Goal: Information Seeking & Learning: Learn about a topic

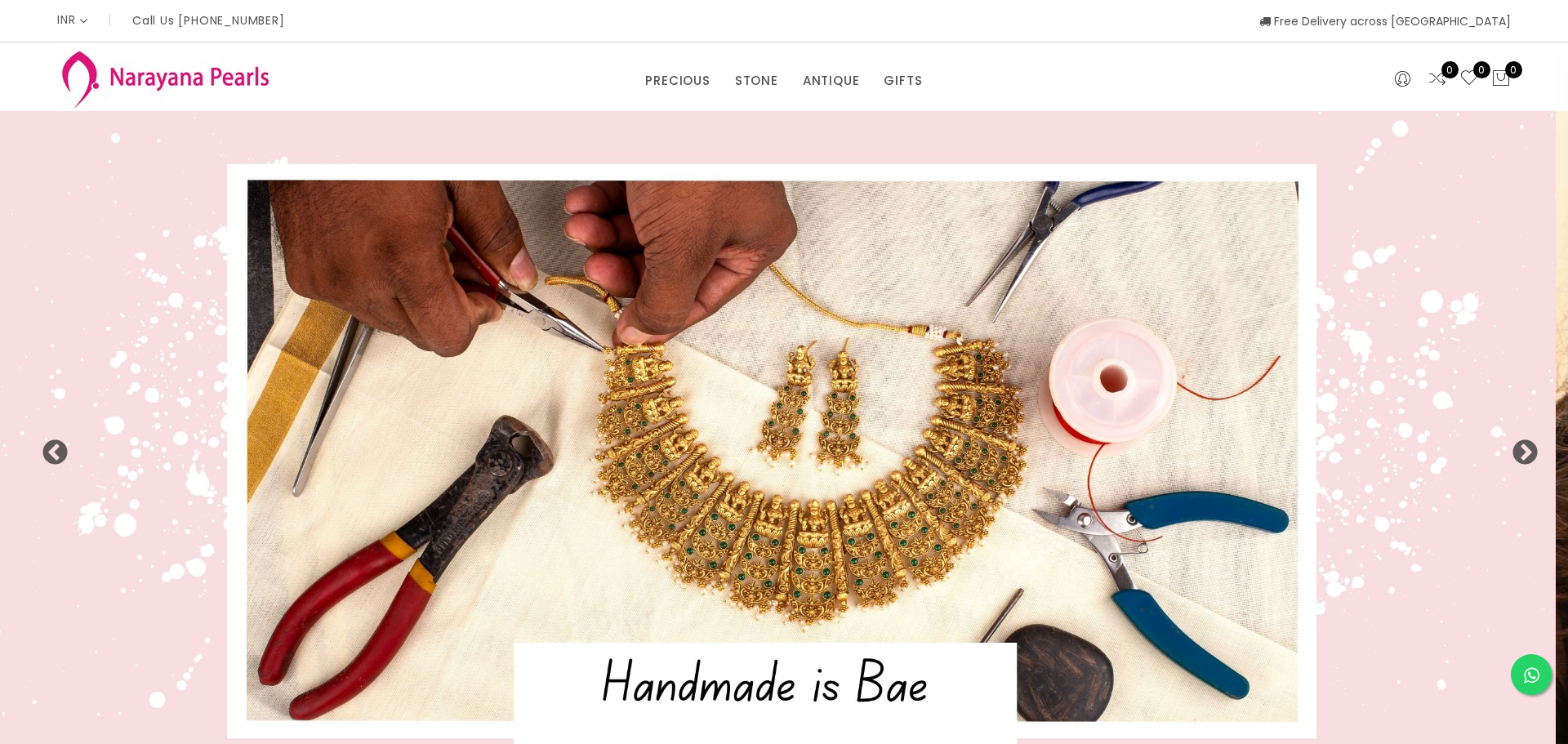
select select "INR"
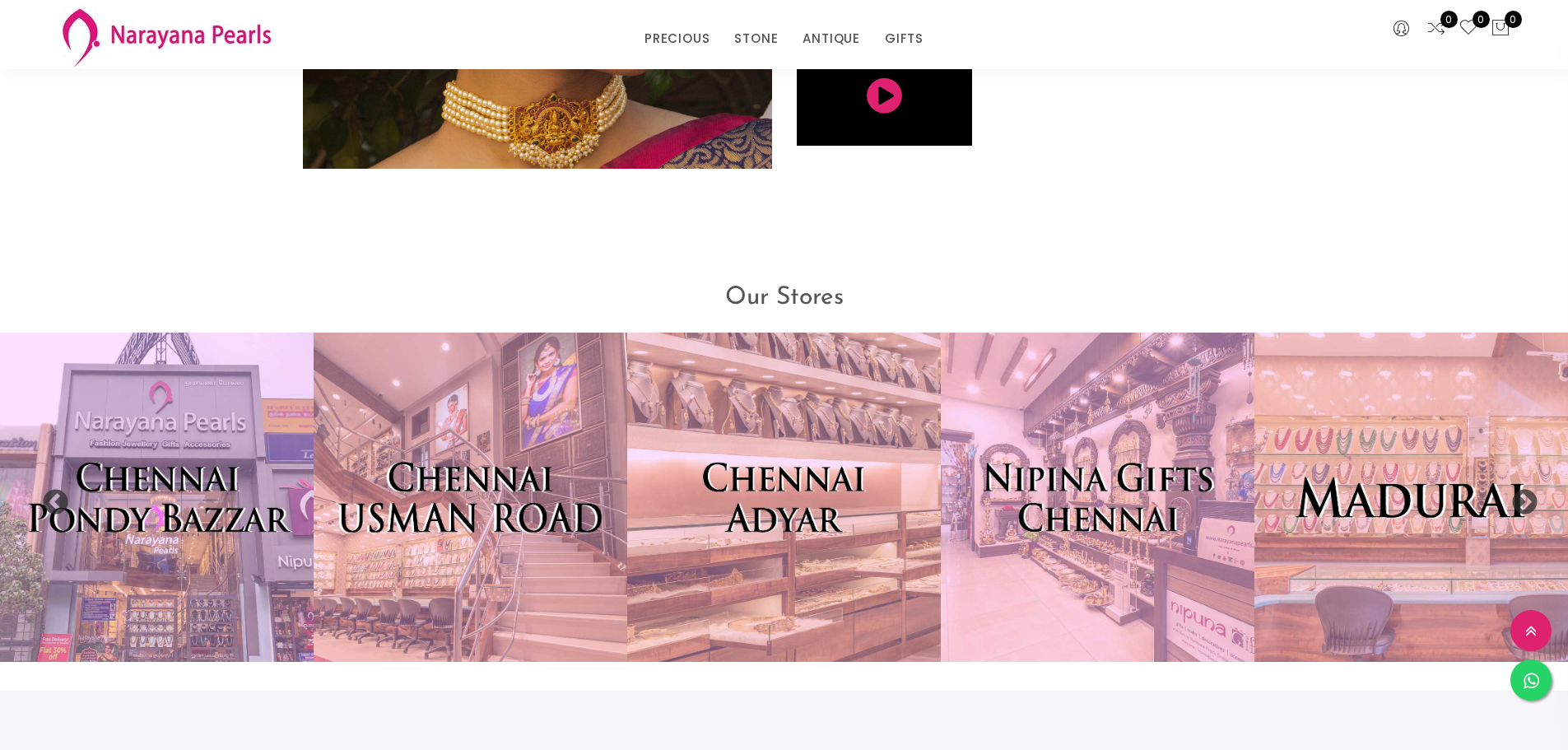
scroll to position [3769, 0]
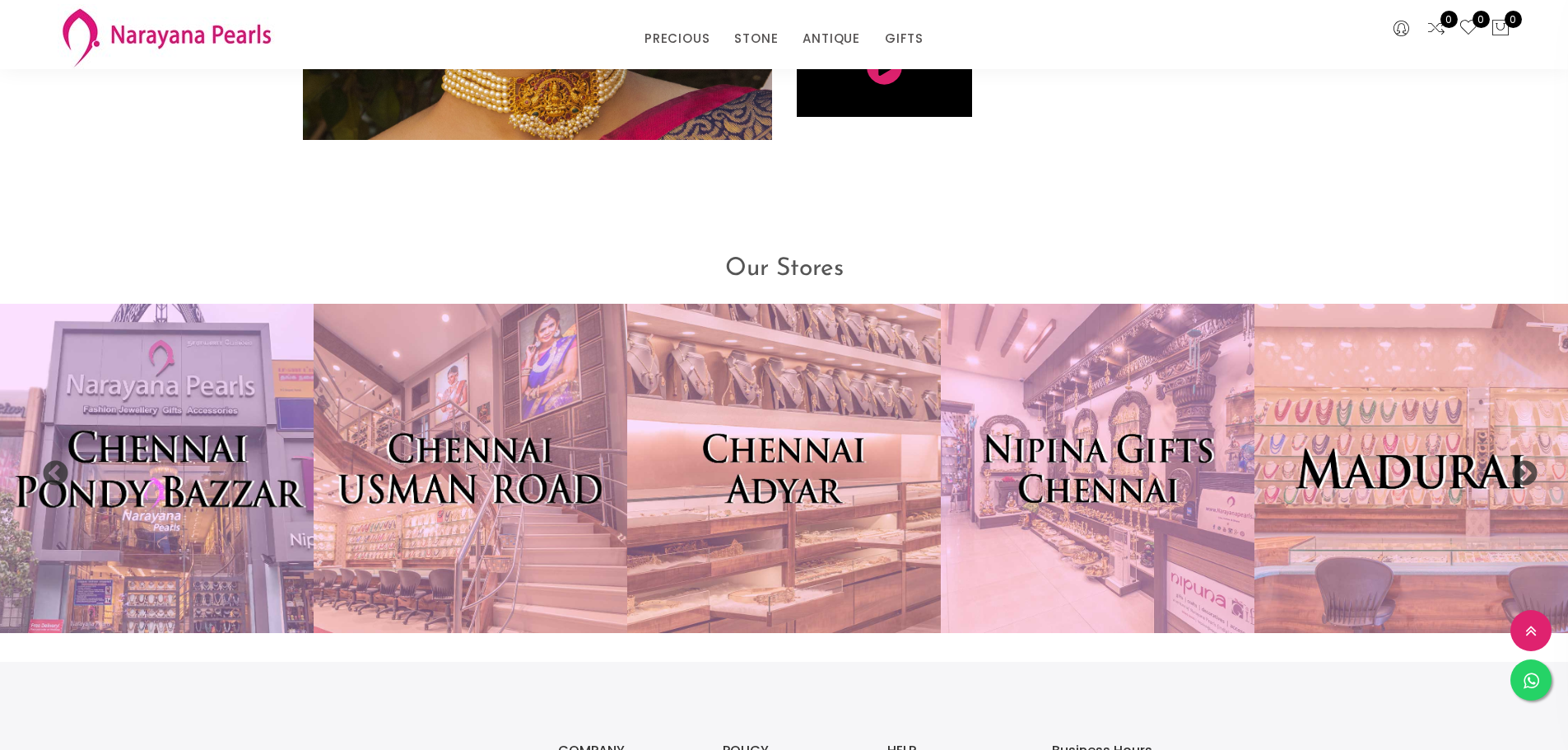
click at [166, 518] on img at bounding box center [157, 469] width 345 height 363
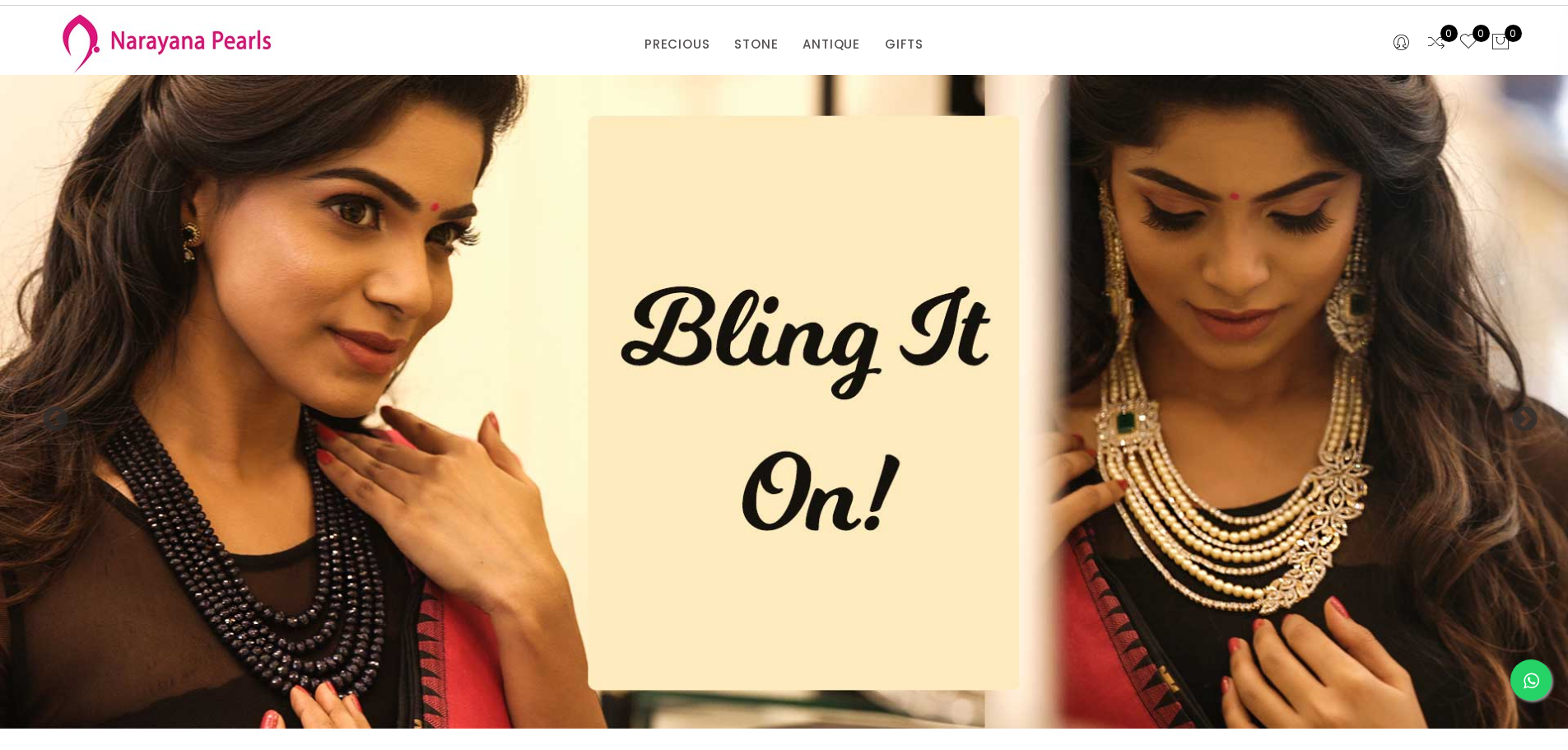
scroll to position [0, 0]
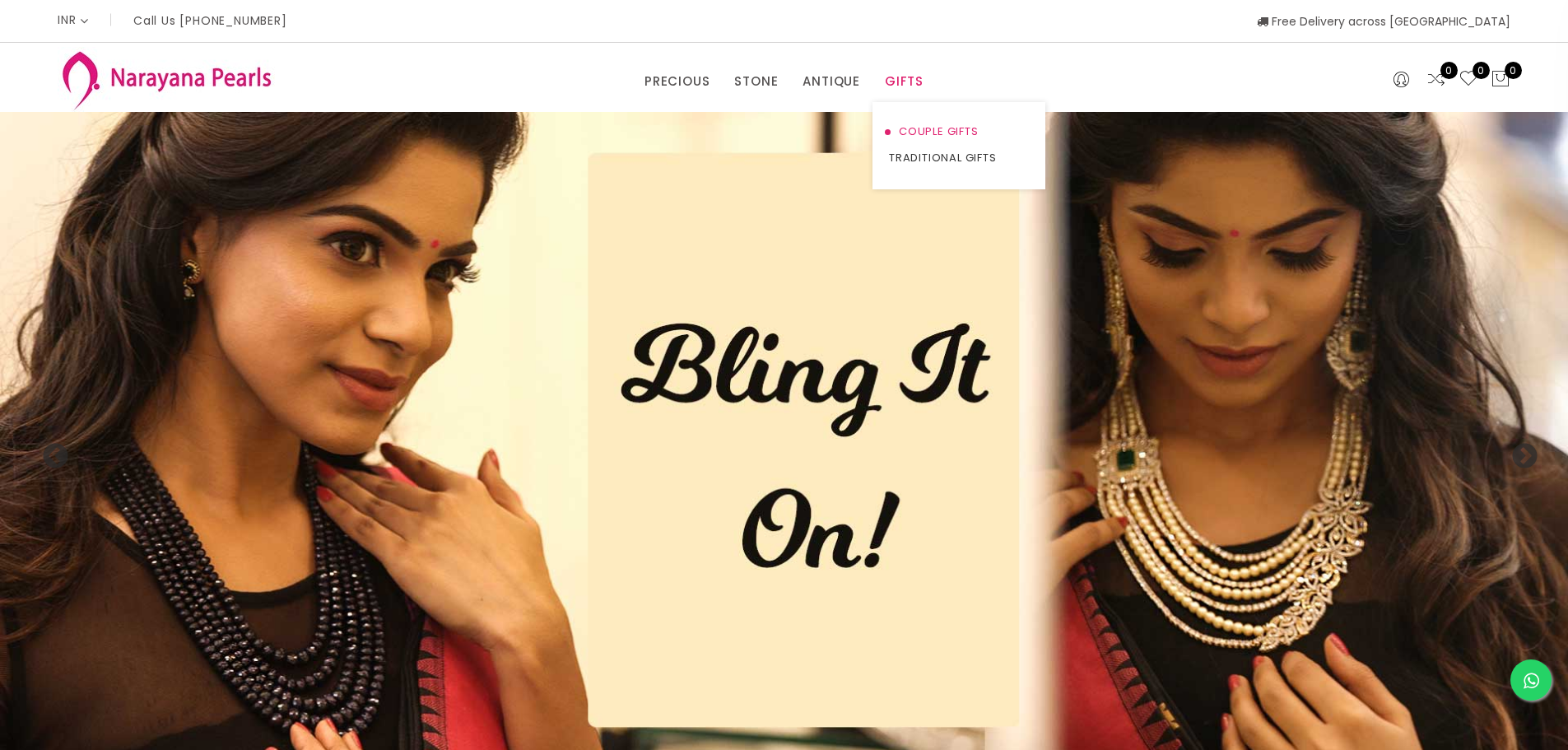
click at [928, 134] on link "COUPLE GIFTS" at bounding box center [959, 132] width 140 height 27
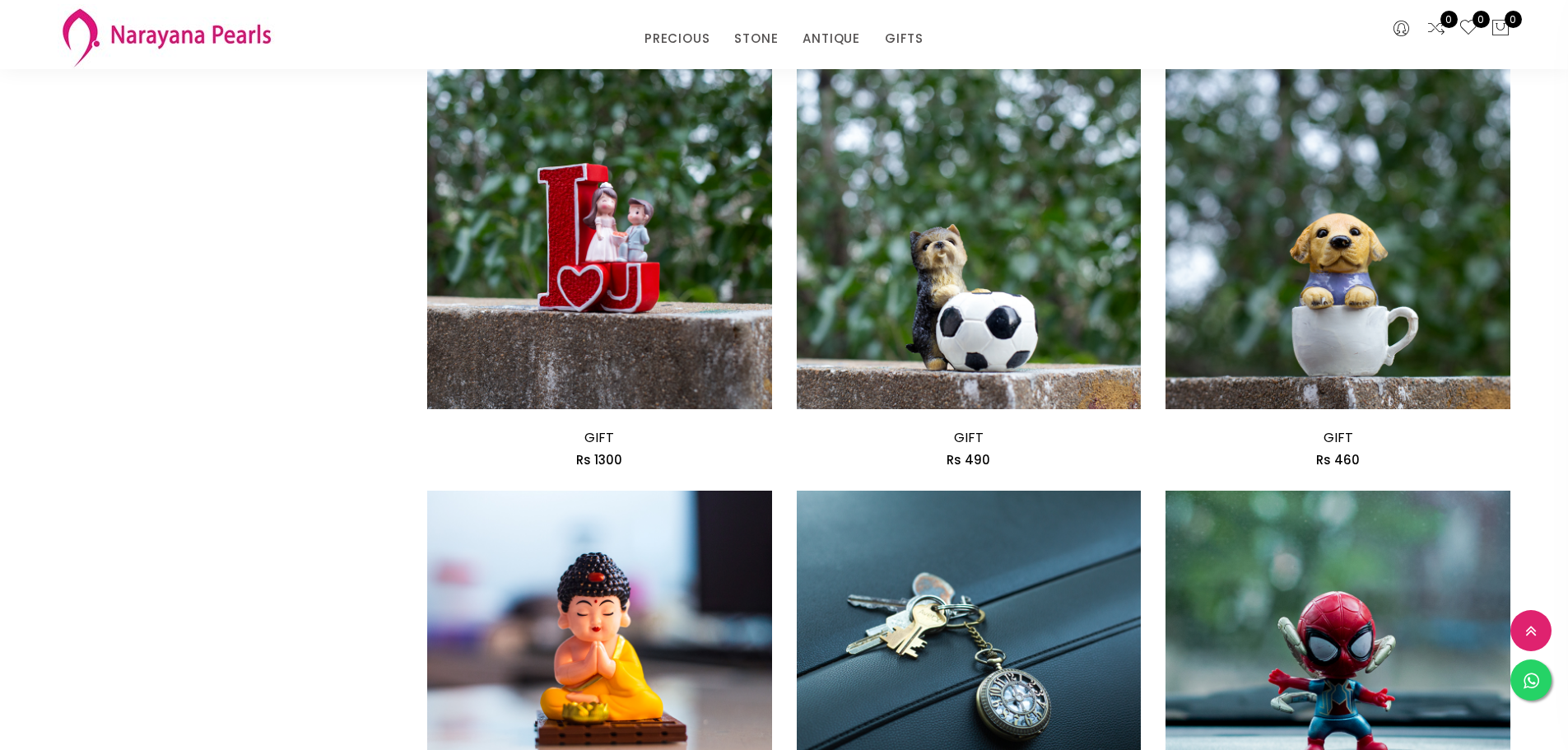
scroll to position [2388, 0]
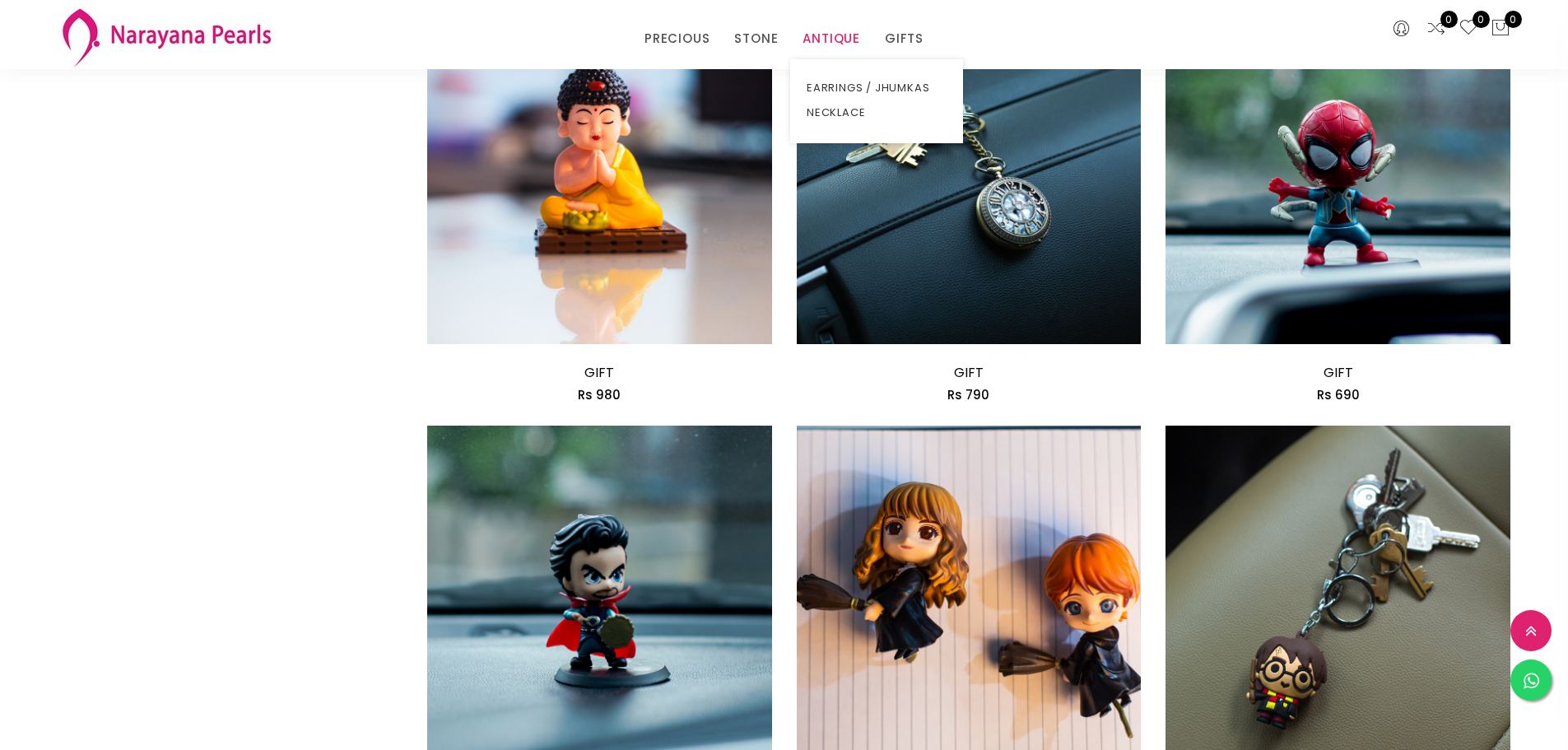
click at [820, 37] on link "ANTIQUE" at bounding box center [831, 39] width 58 height 25
click at [848, 112] on link "NECKLACE" at bounding box center [876, 113] width 140 height 25
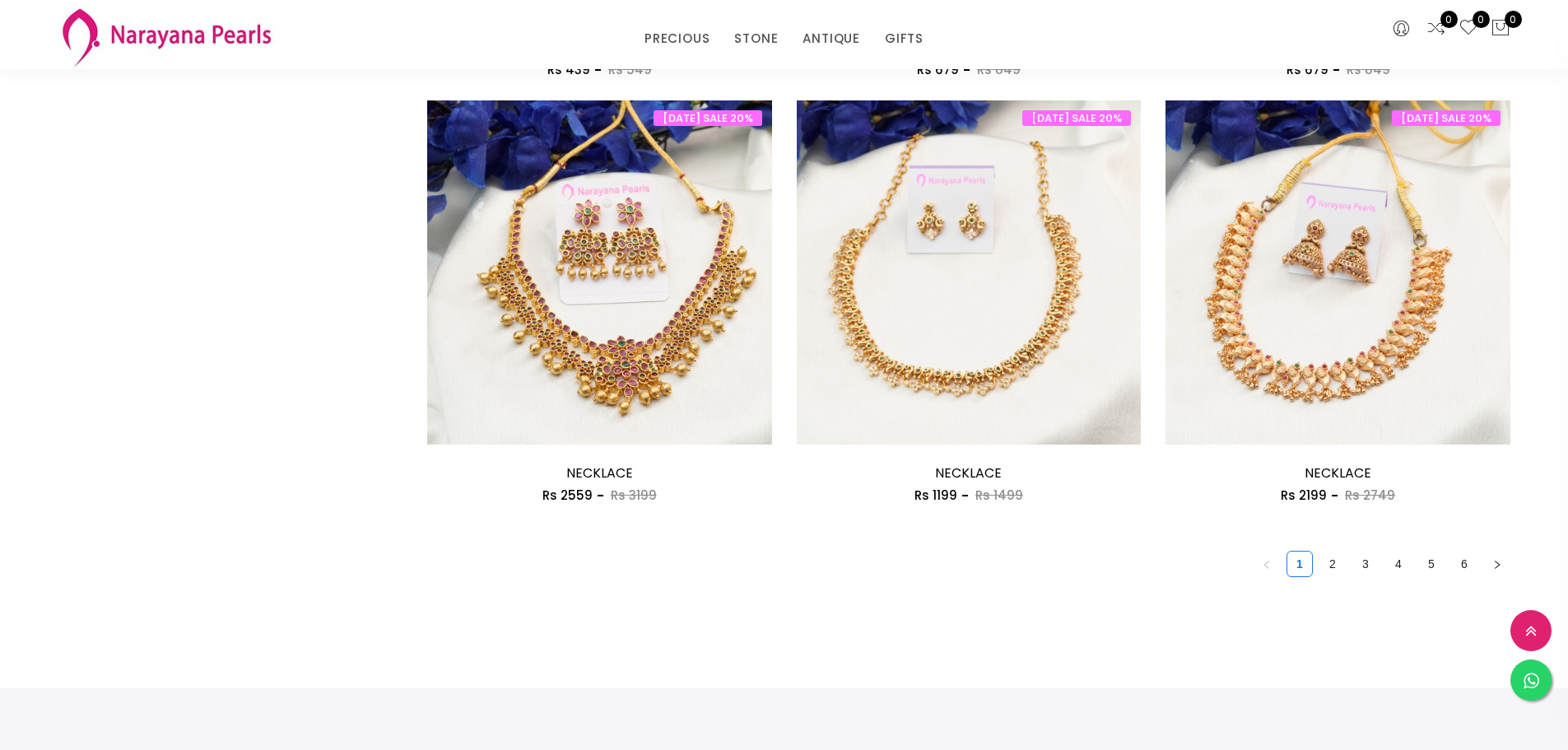
scroll to position [2717, 0]
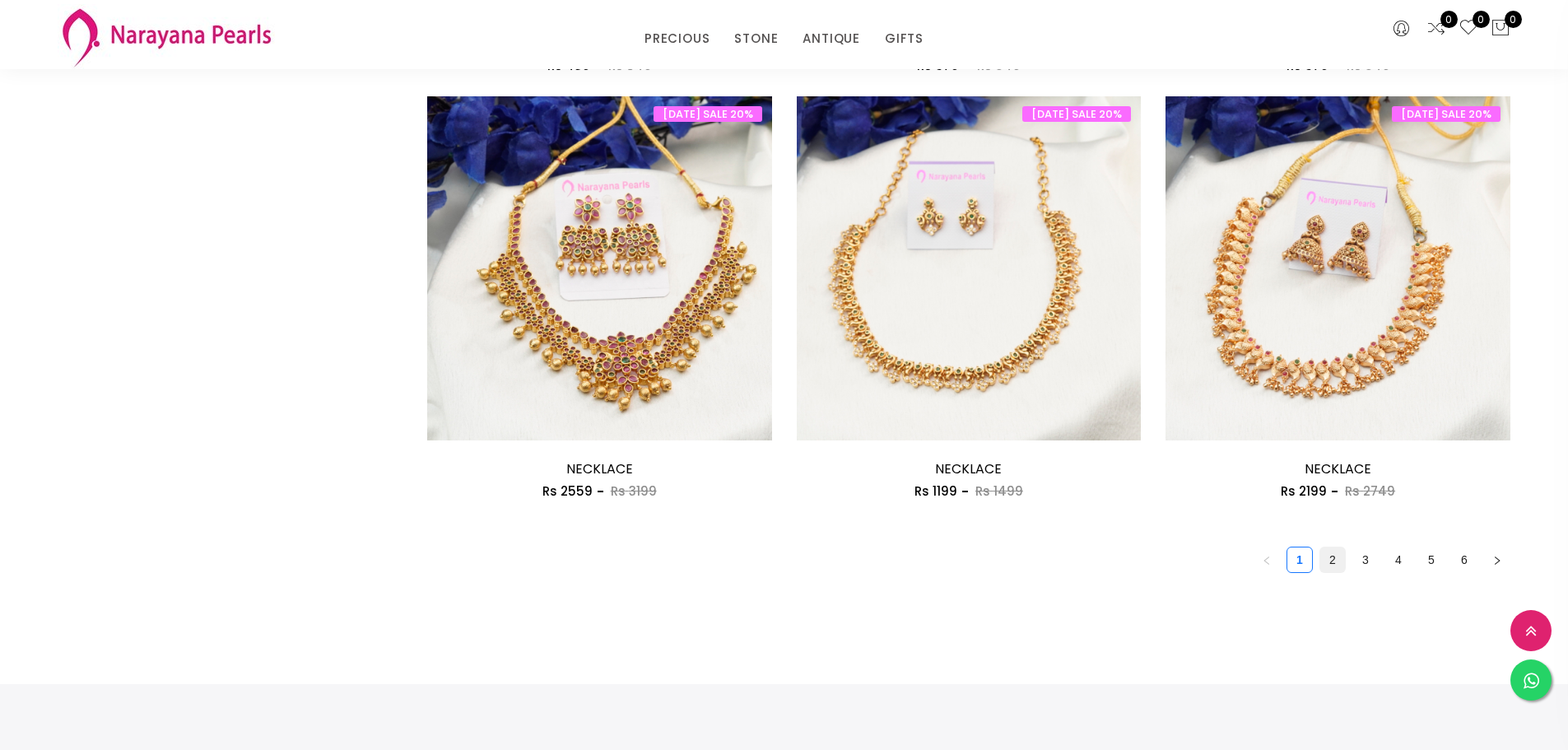
click at [1333, 554] on link "2" at bounding box center [1333, 560] width 25 height 25
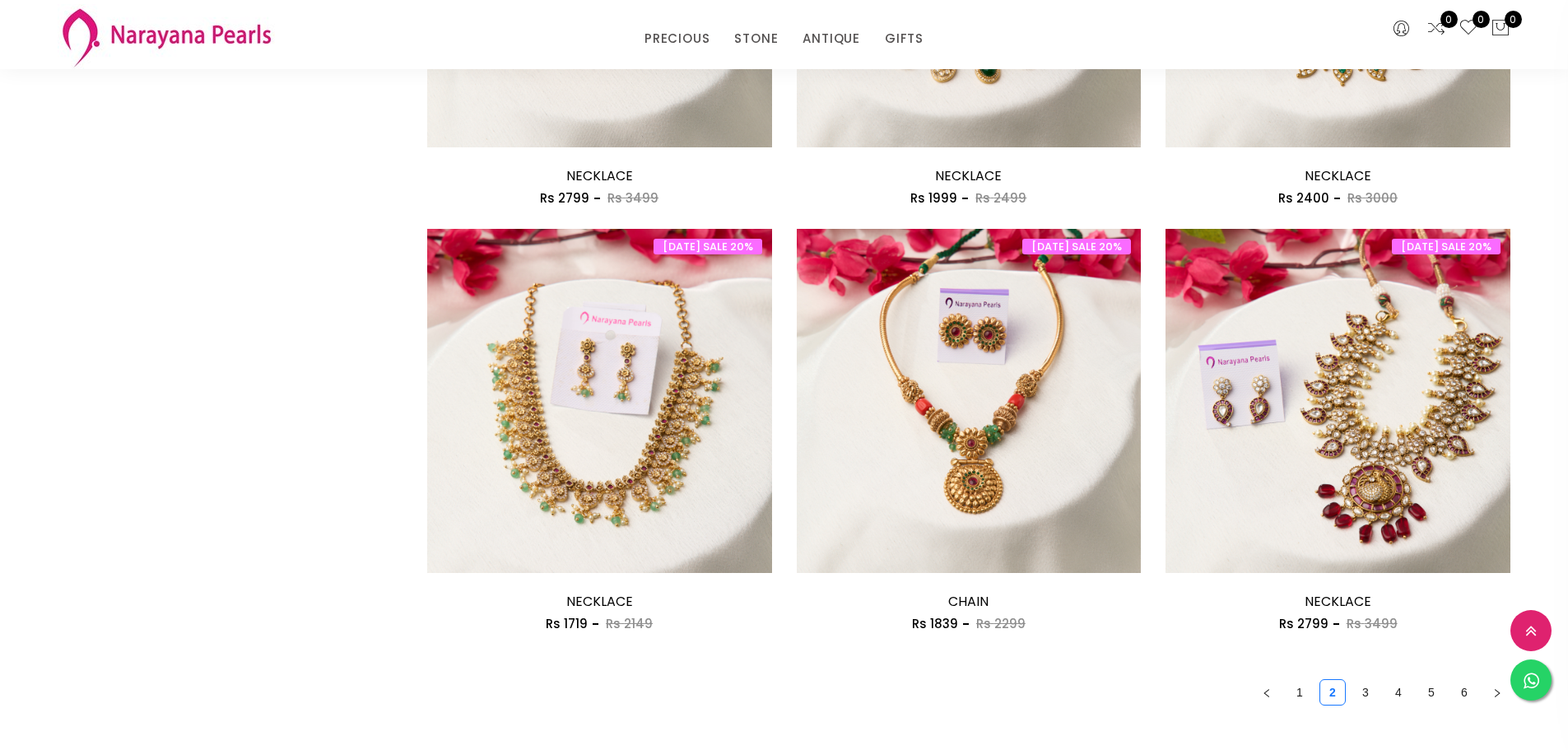
scroll to position [2635, 0]
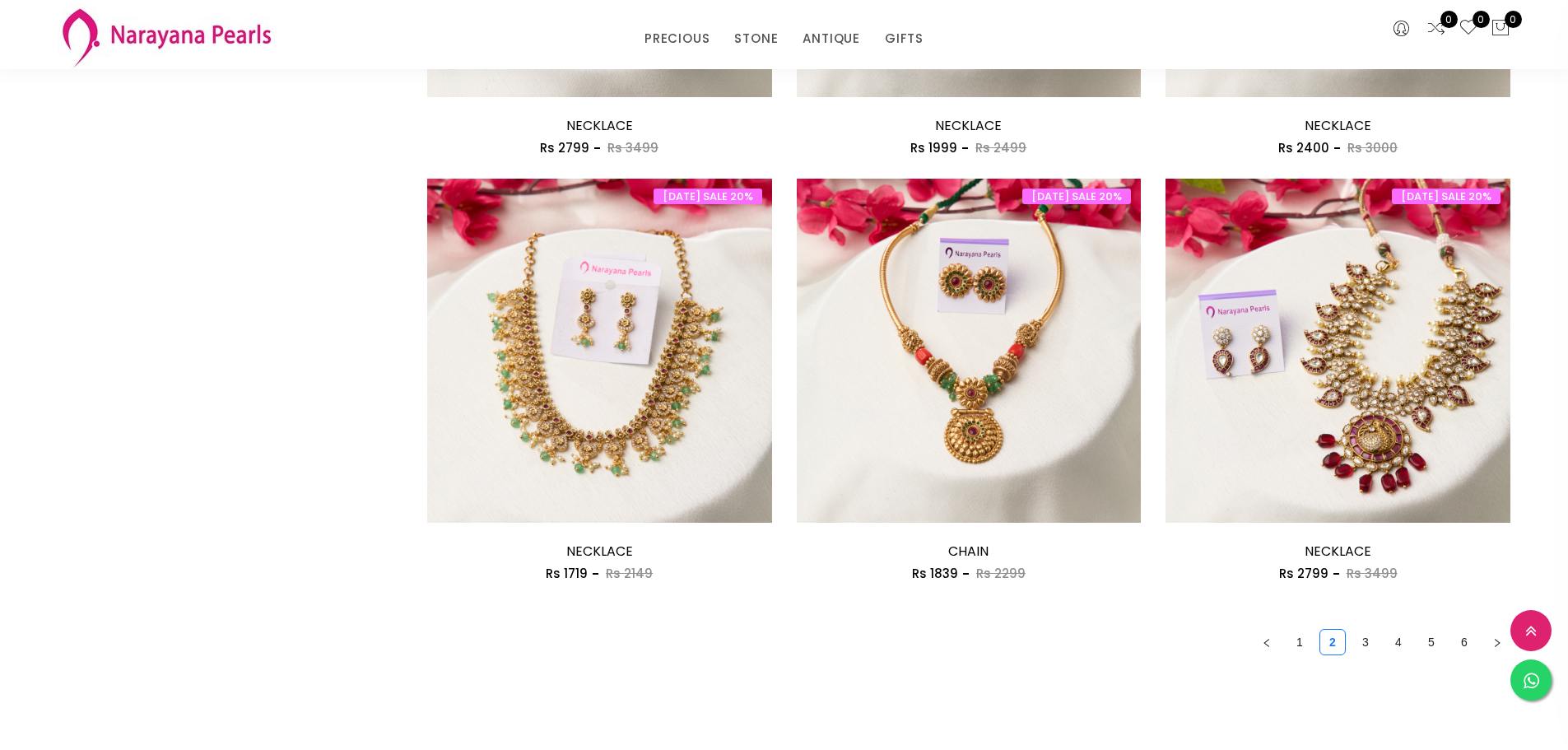
click at [1359, 636] on link "3" at bounding box center [1366, 642] width 25 height 25
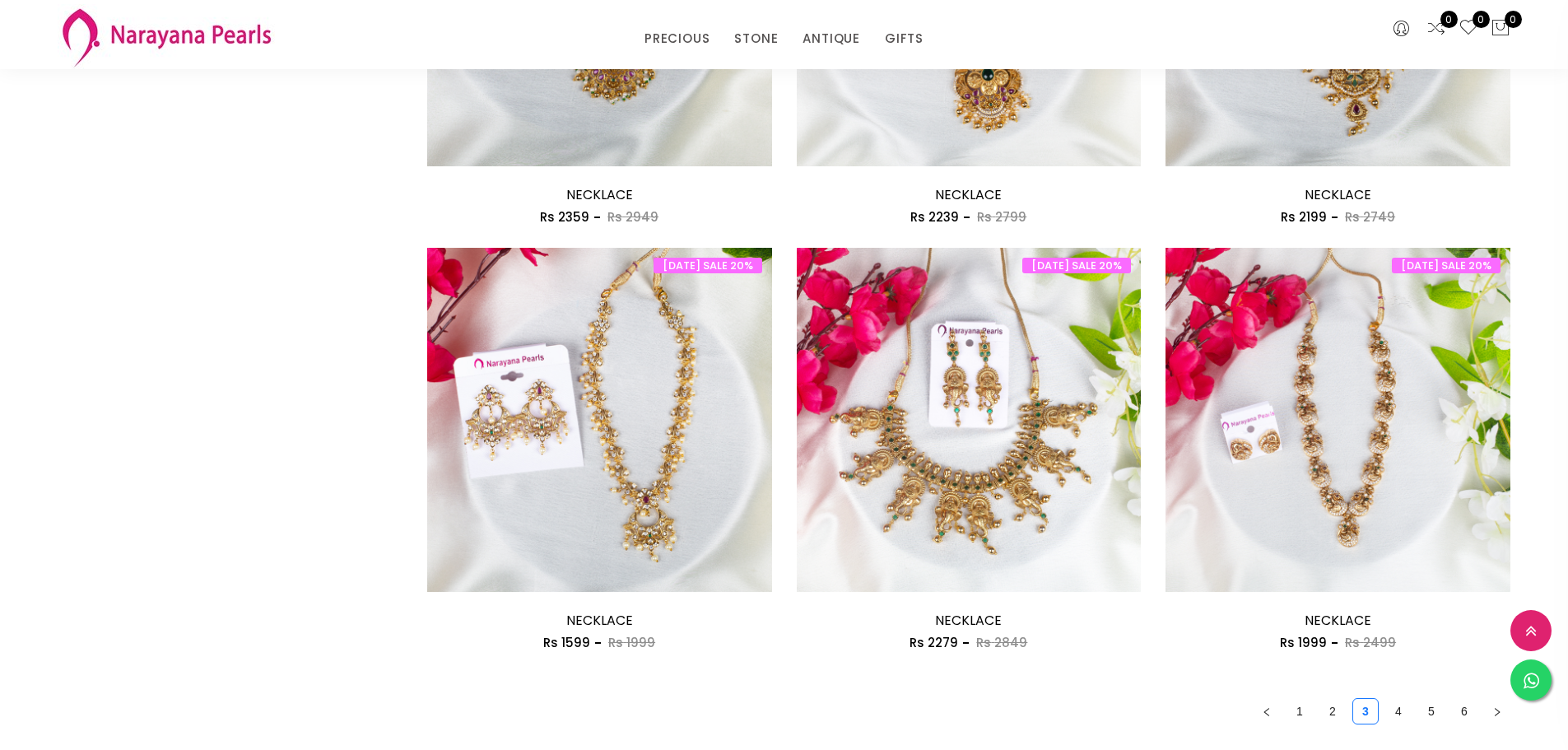
scroll to position [2883, 0]
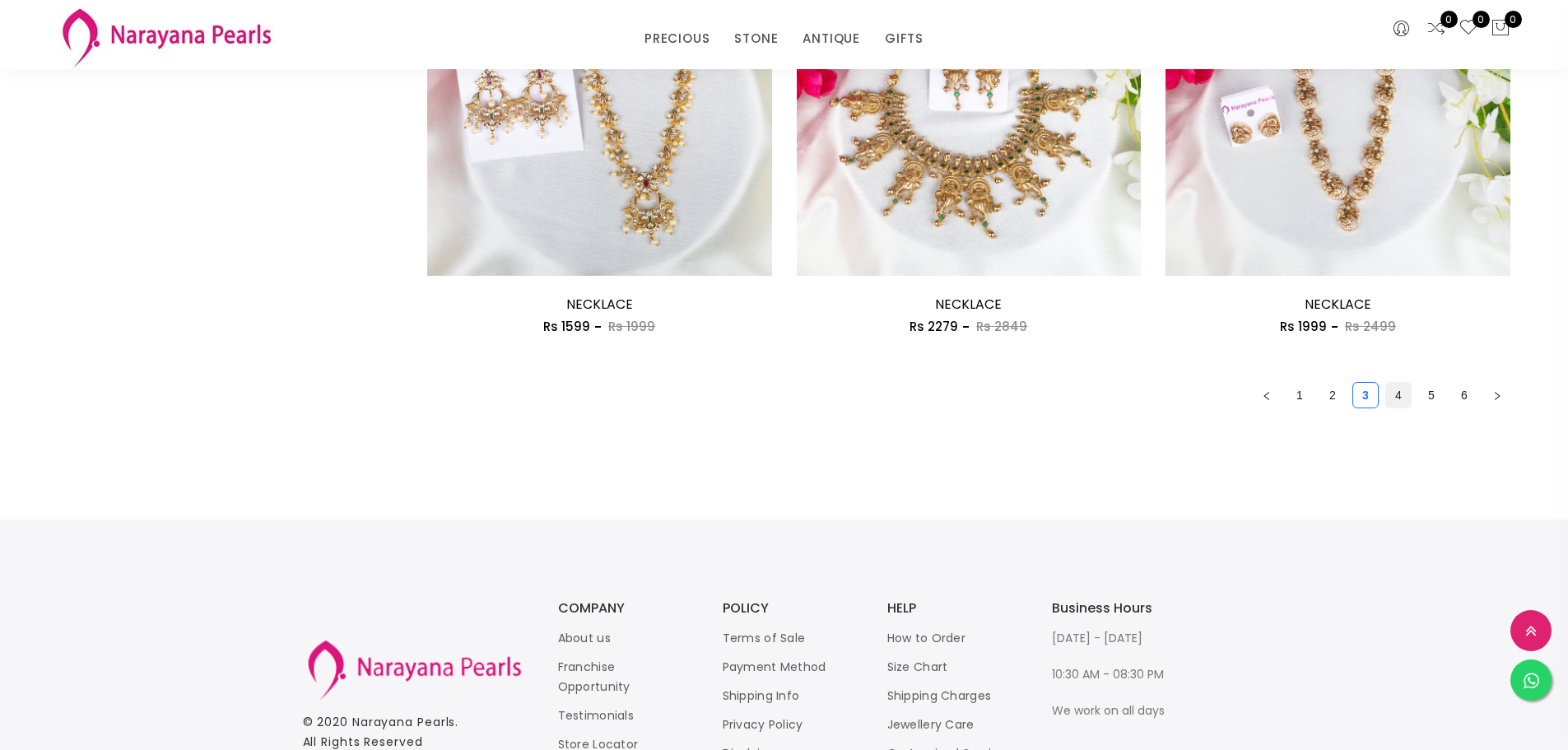
click at [1395, 397] on link "4" at bounding box center [1399, 395] width 25 height 25
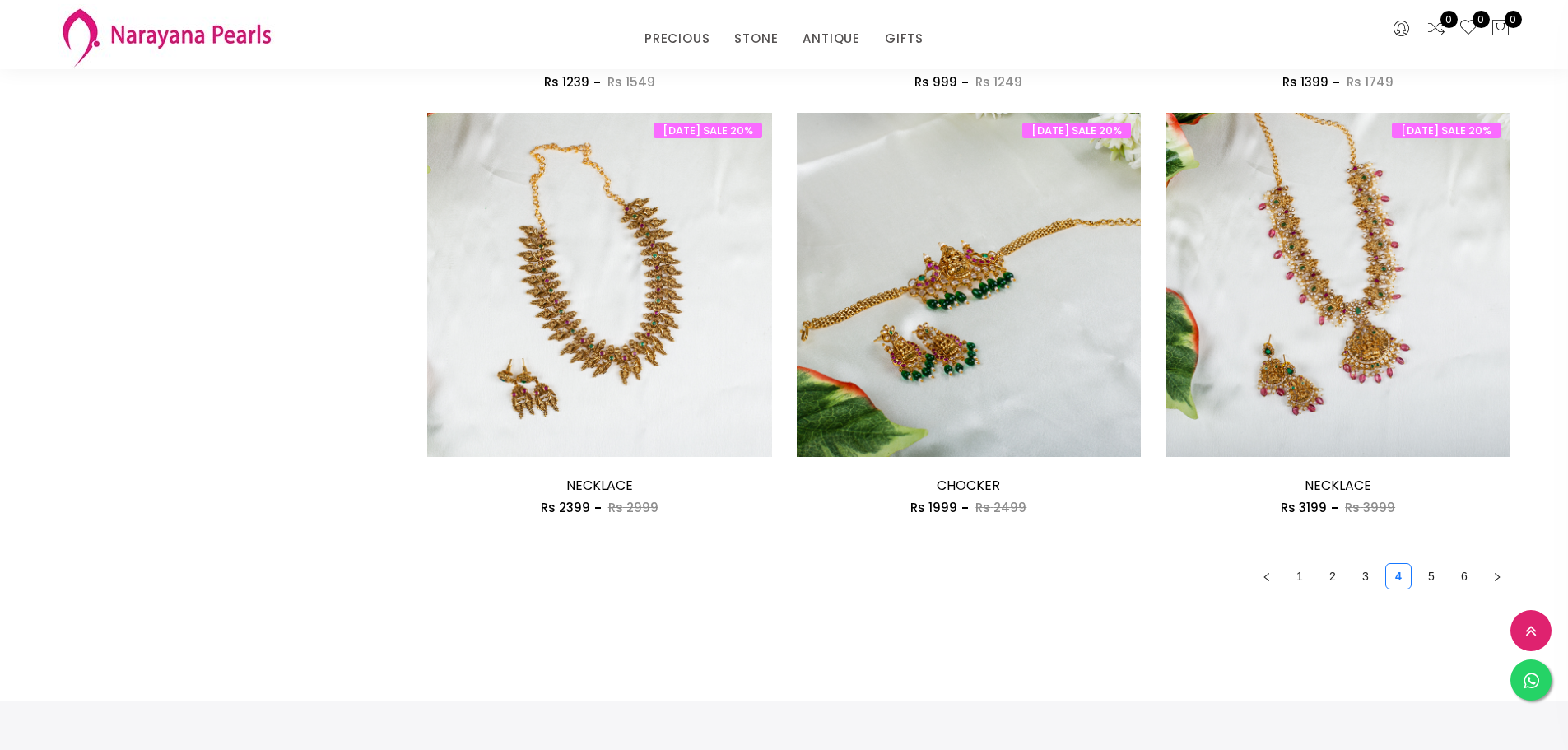
scroll to position [2717, 0]
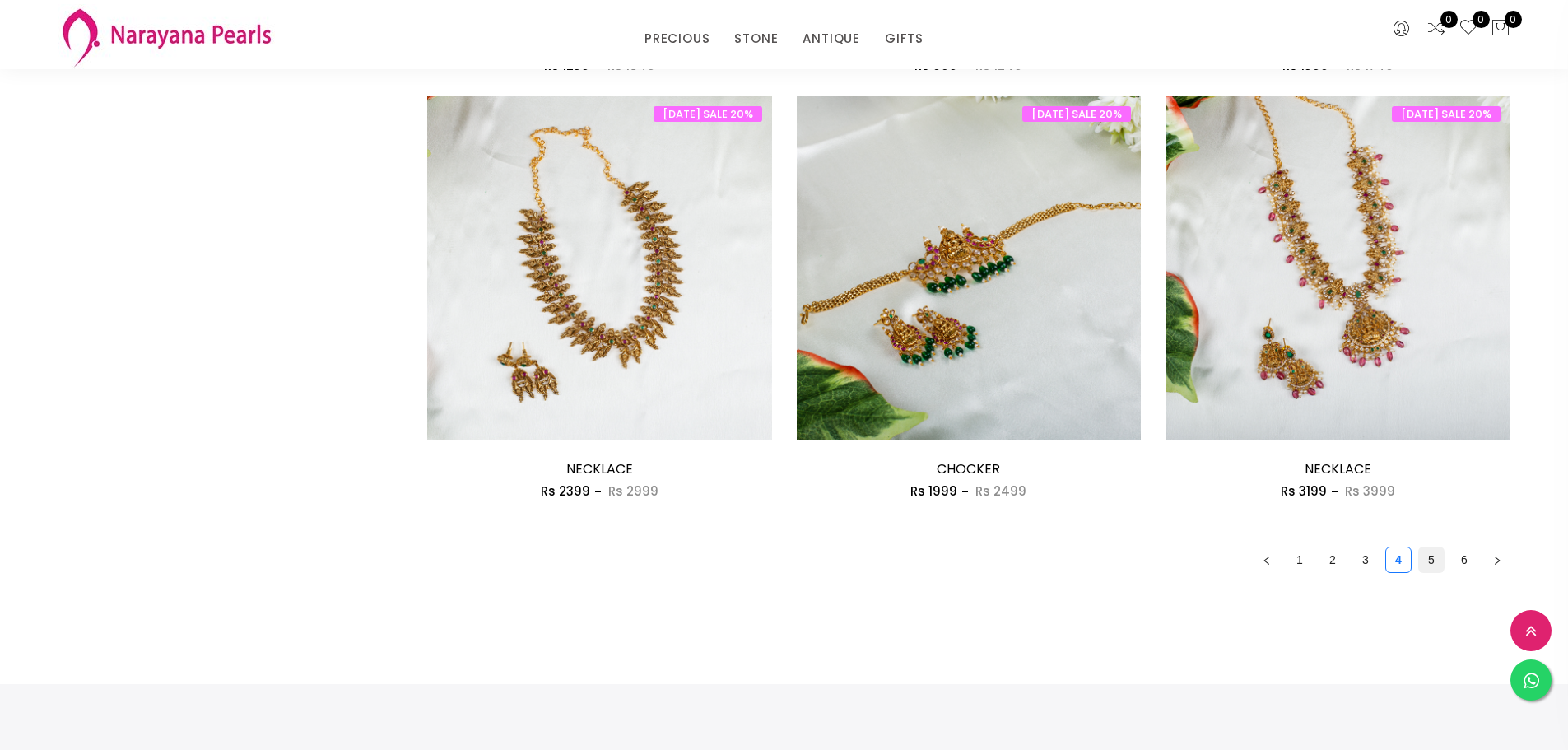
click at [1427, 559] on link "5" at bounding box center [1432, 560] width 25 height 25
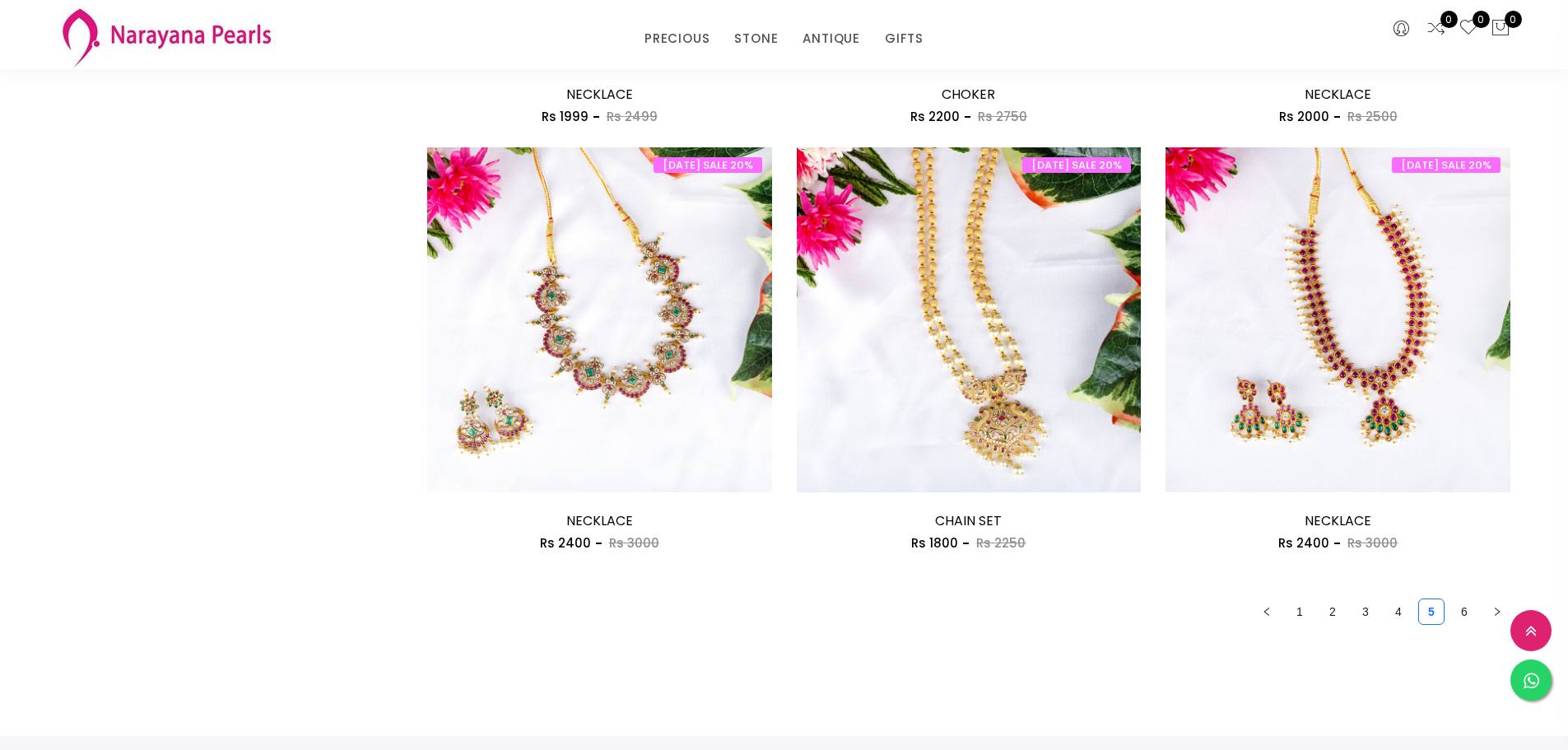
scroll to position [2800, 0]
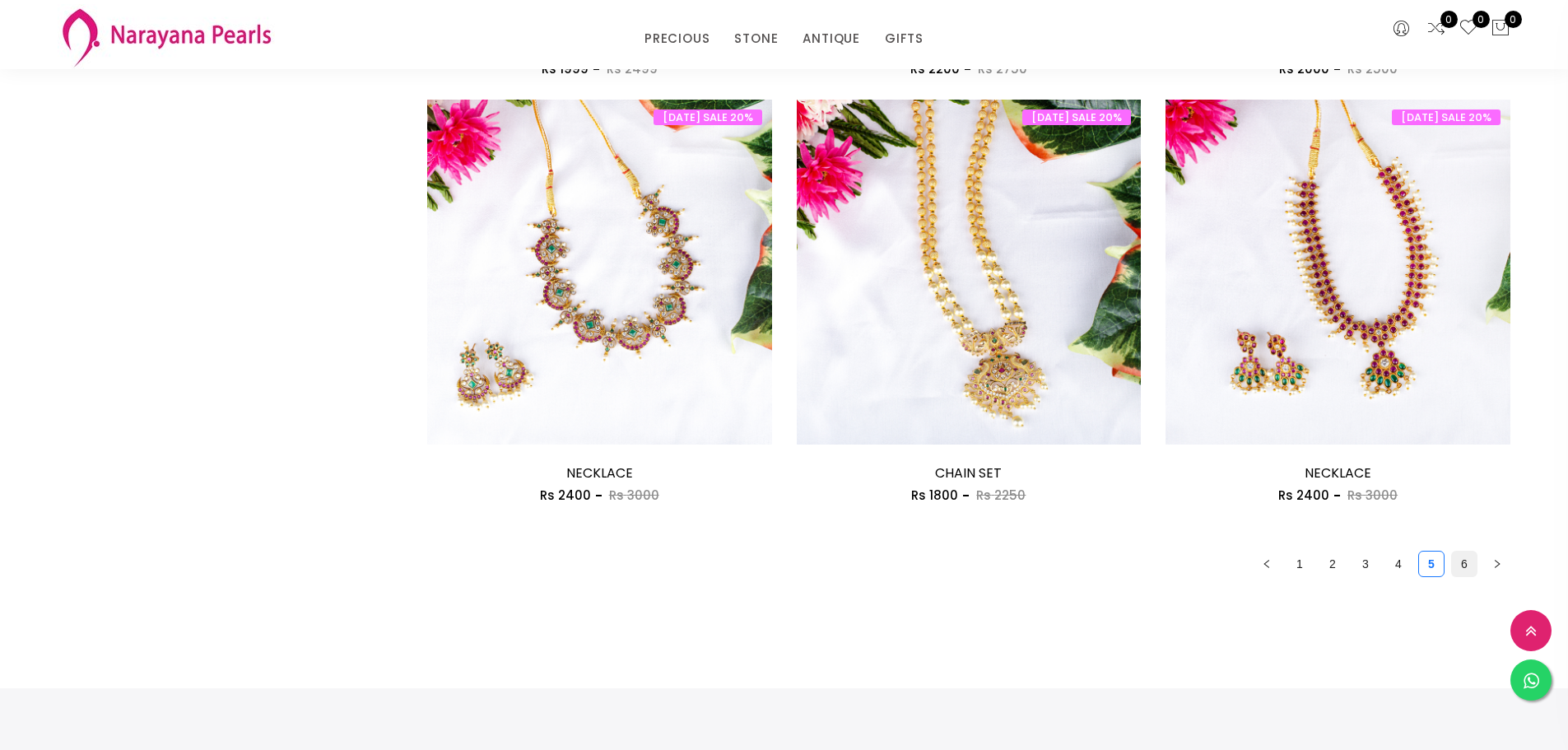
click at [1464, 558] on link "6" at bounding box center [1465, 564] width 25 height 25
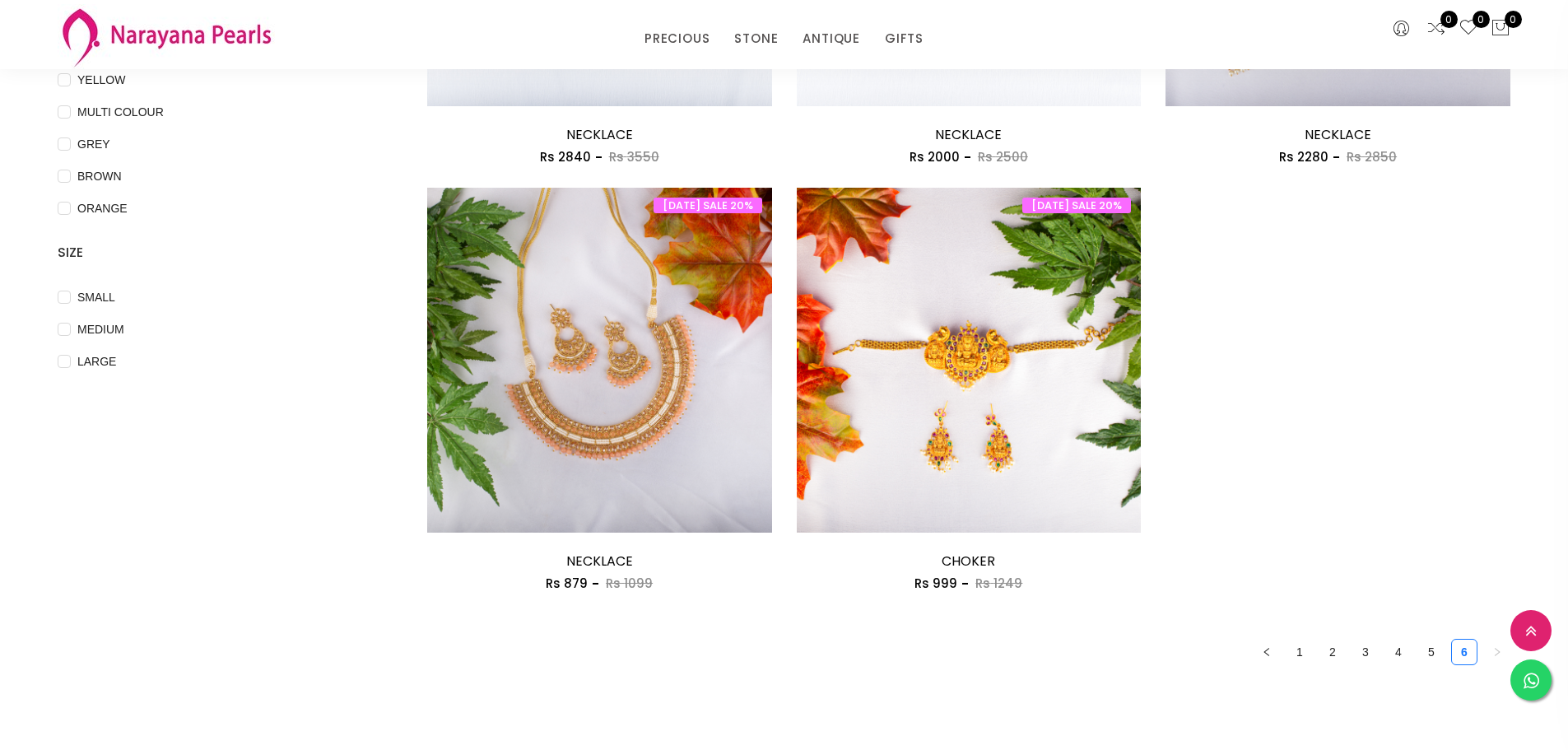
scroll to position [577, 0]
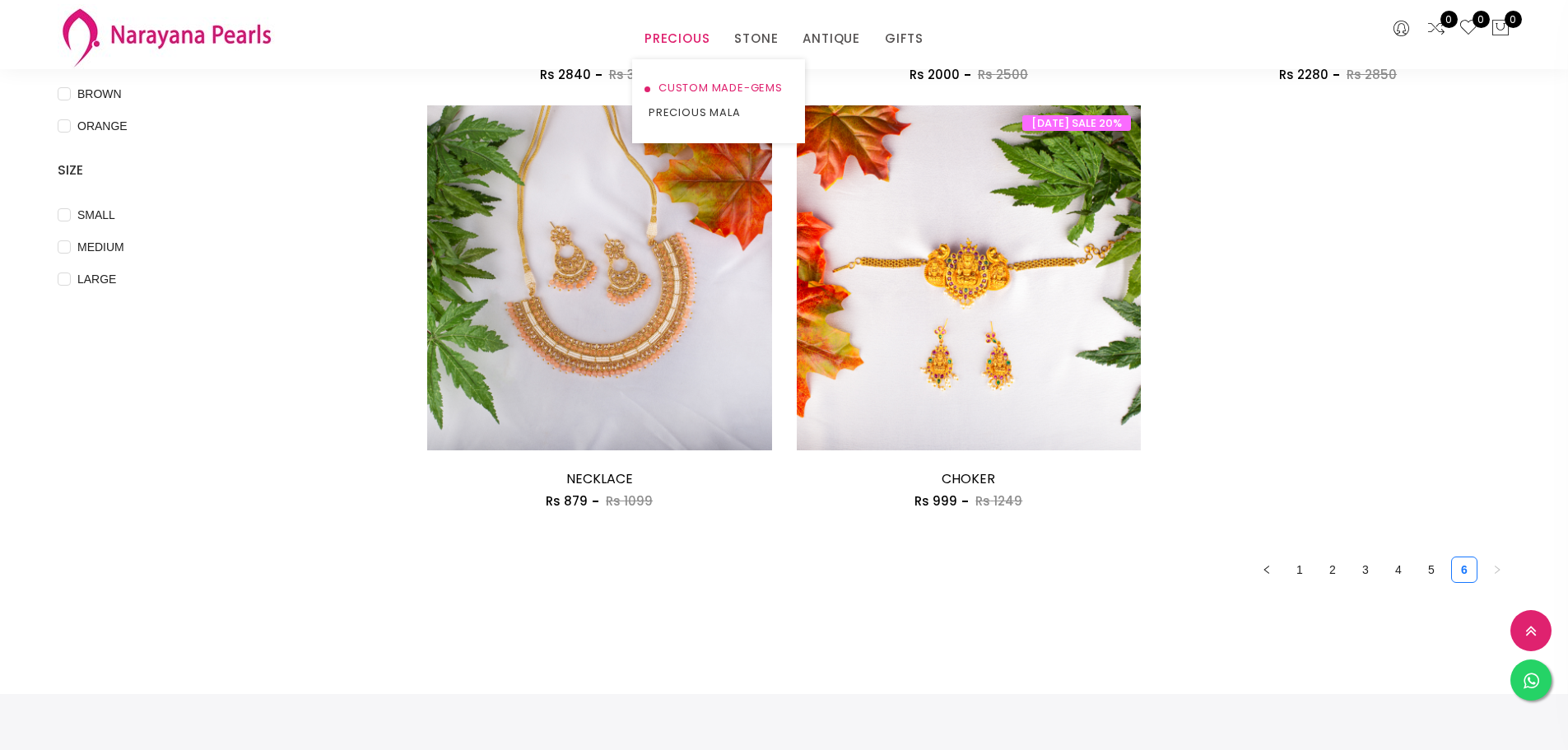
click at [712, 86] on link "CUSTOM MADE-GEMS" at bounding box center [718, 88] width 140 height 25
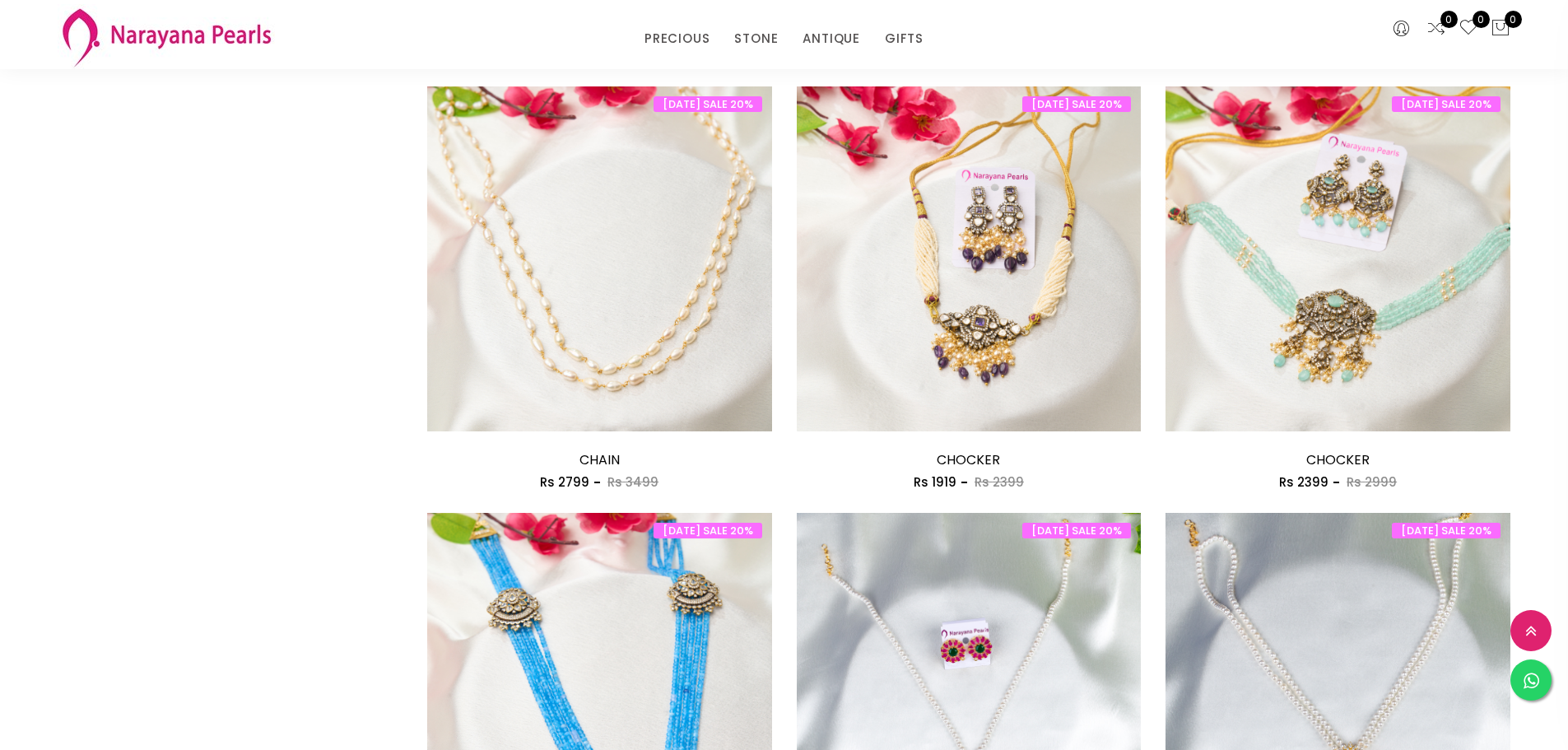
scroll to position [2635, 0]
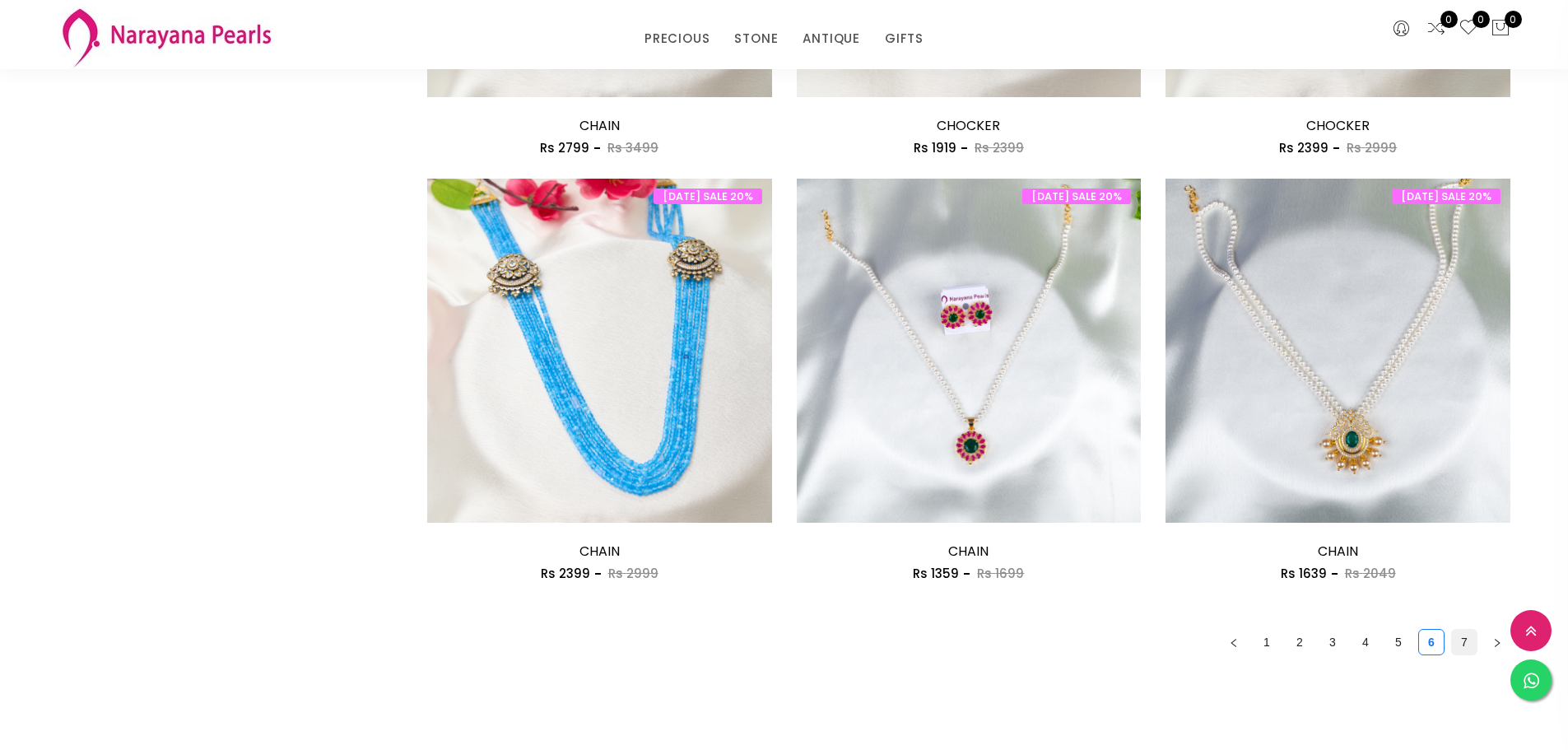
click at [1465, 639] on link "7" at bounding box center [1465, 642] width 25 height 25
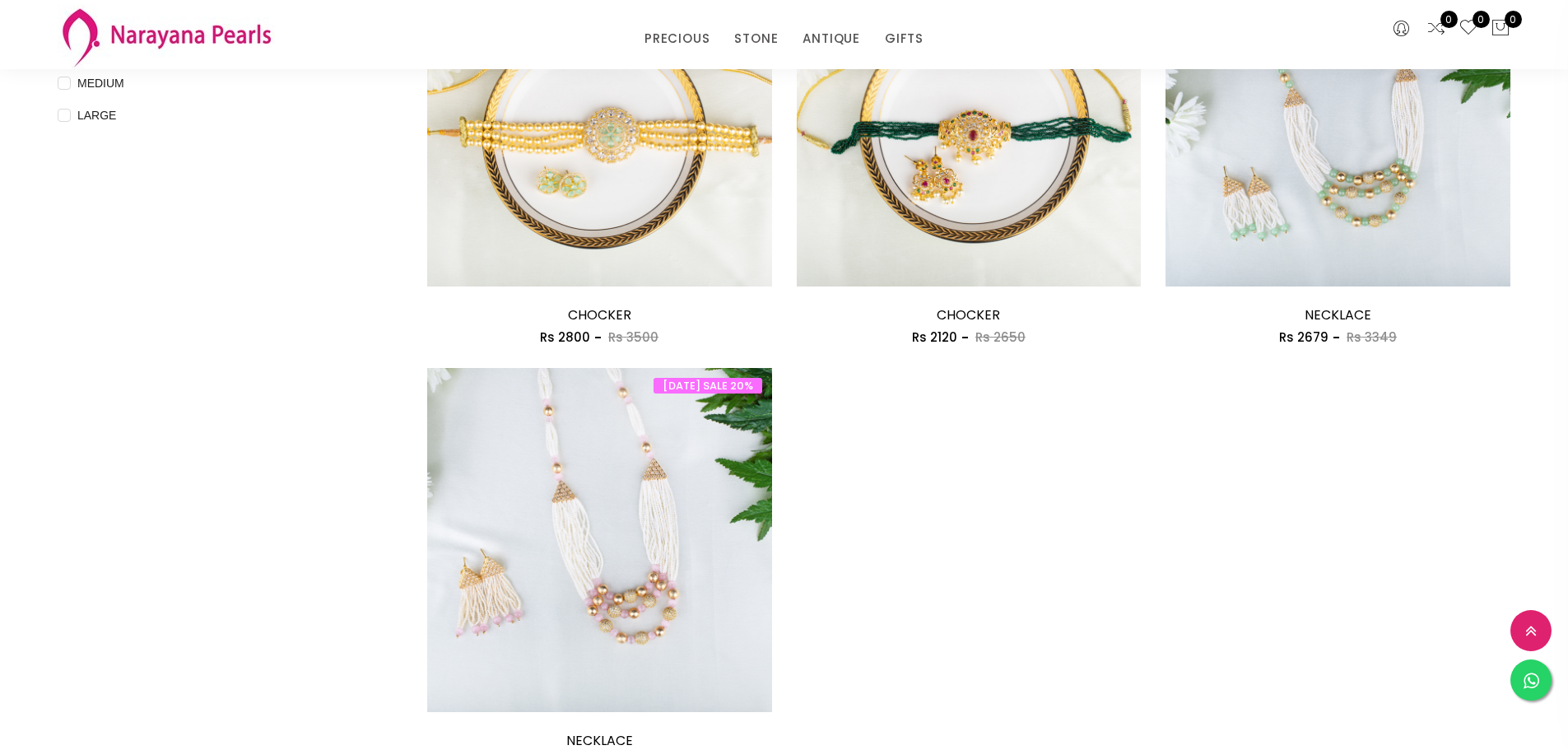
scroll to position [741, 0]
